Goal: Go to known website: Go to known website

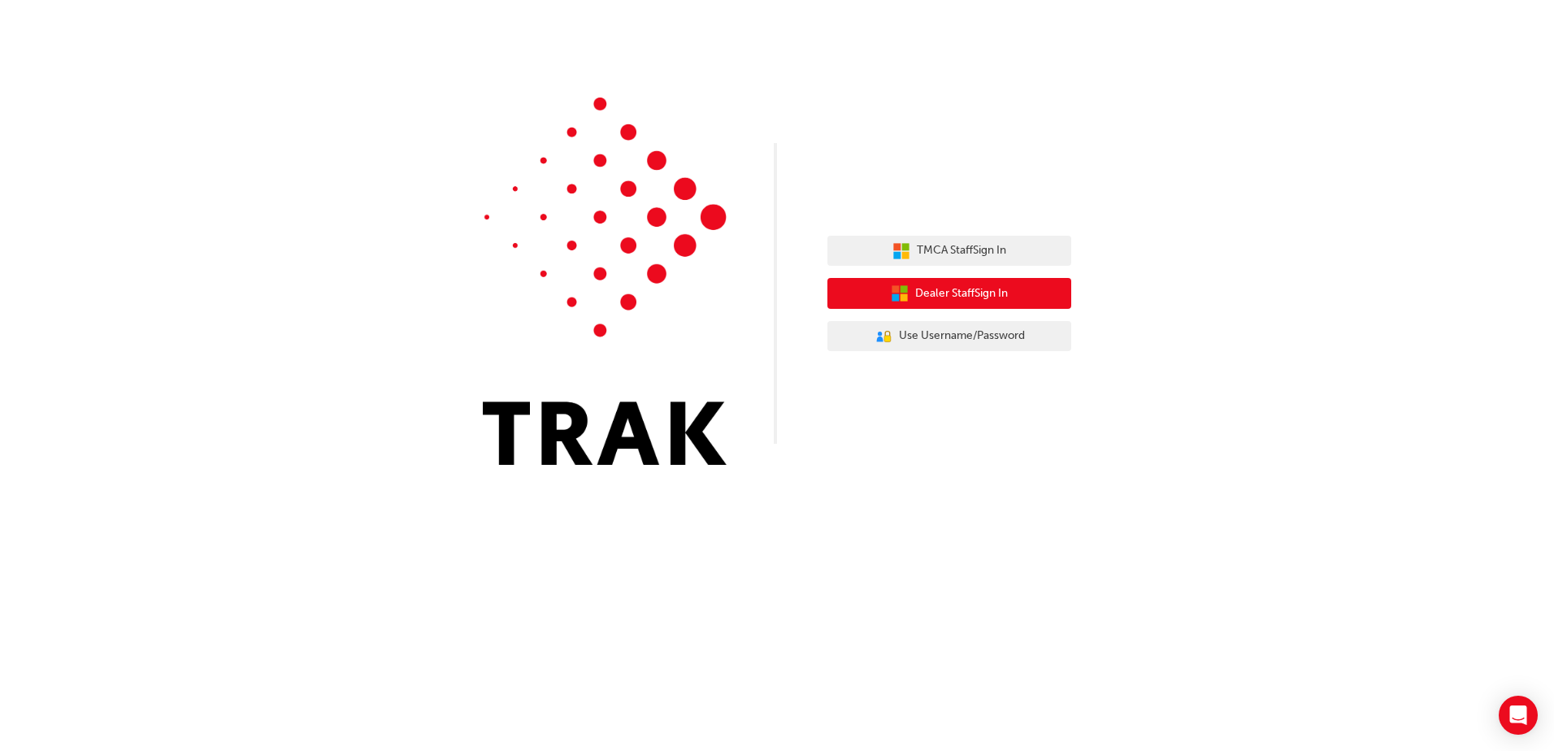
click at [929, 302] on span "Dealer Staff Sign In" at bounding box center [961, 293] width 93 height 19
click at [929, 293] on span "Dealer Staff Sign In" at bounding box center [961, 293] width 93 height 19
